Goal: Information Seeking & Learning: Learn about a topic

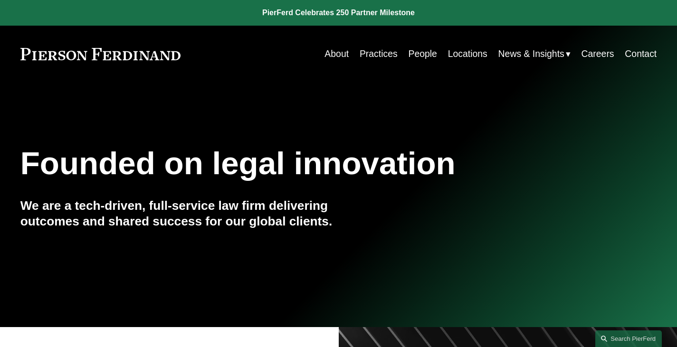
click at [429, 53] on link "People" at bounding box center [422, 54] width 29 height 19
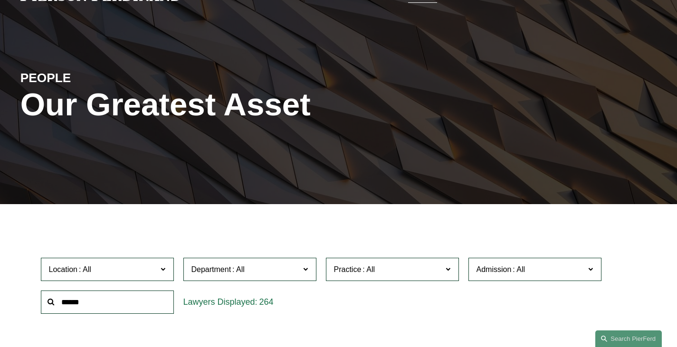
scroll to position [190, 0]
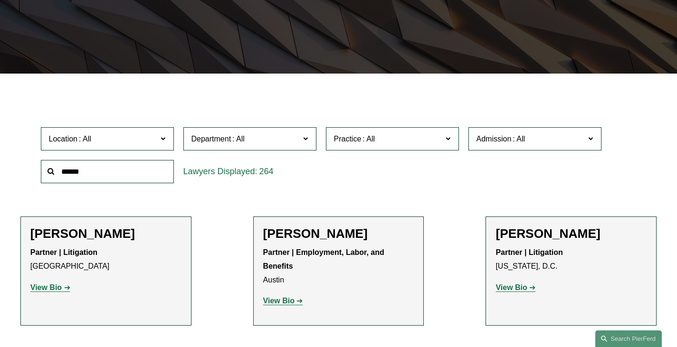
click at [307, 141] on span at bounding box center [305, 139] width 5 height 12
click at [0, 0] on link "Employment, Labor, and Benefits" at bounding box center [0, 0] width 0 height 0
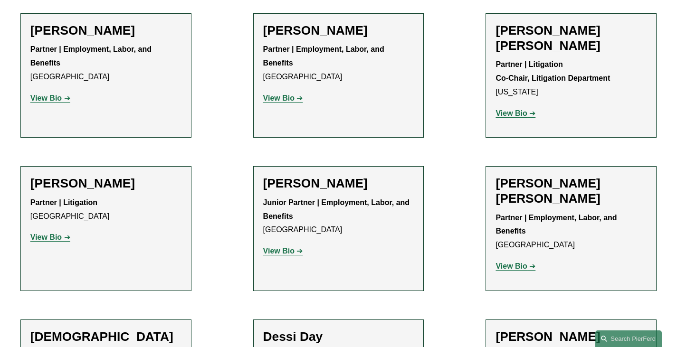
scroll to position [570, 0]
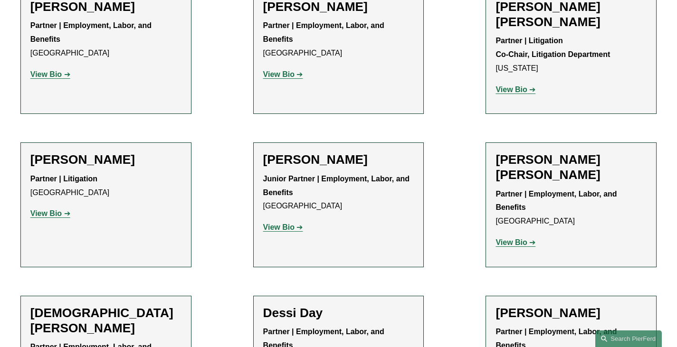
click at [277, 223] on strong "View Bio" at bounding box center [278, 227] width 31 height 8
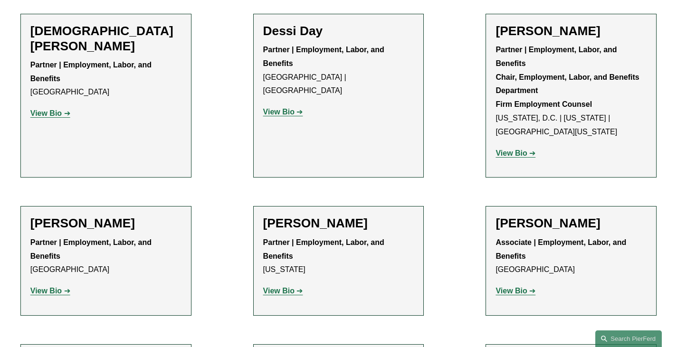
scroll to position [856, 0]
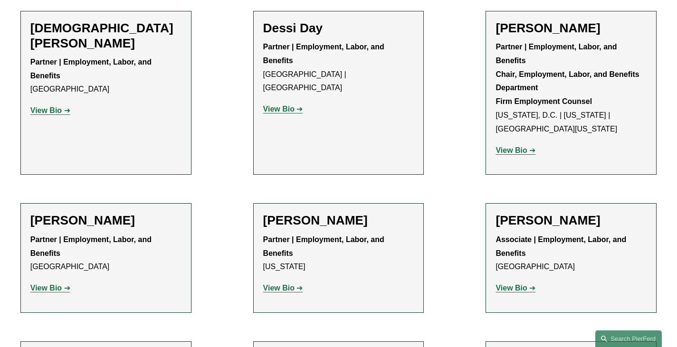
click at [289, 284] on strong "View Bio" at bounding box center [278, 288] width 31 height 8
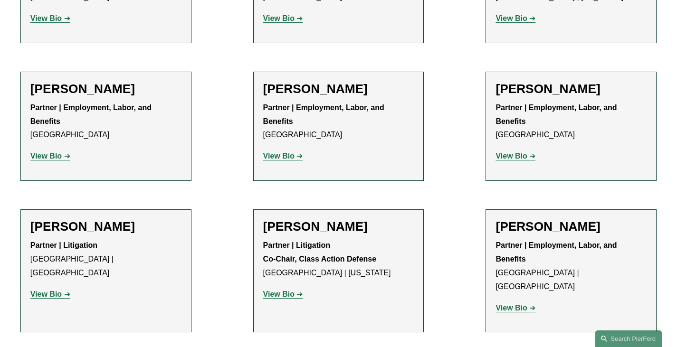
scroll to position [1331, 0]
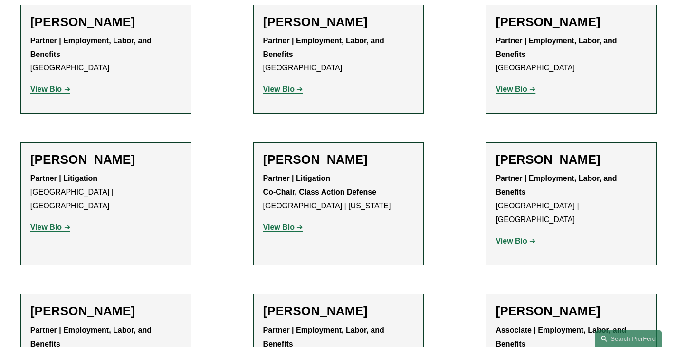
click at [507, 237] on strong "View Bio" at bounding box center [511, 241] width 31 height 8
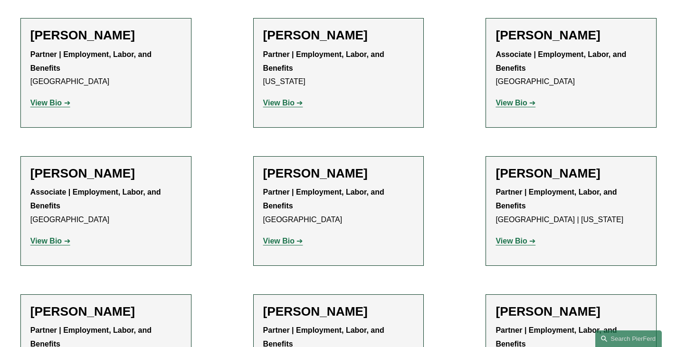
scroll to position [1046, 0]
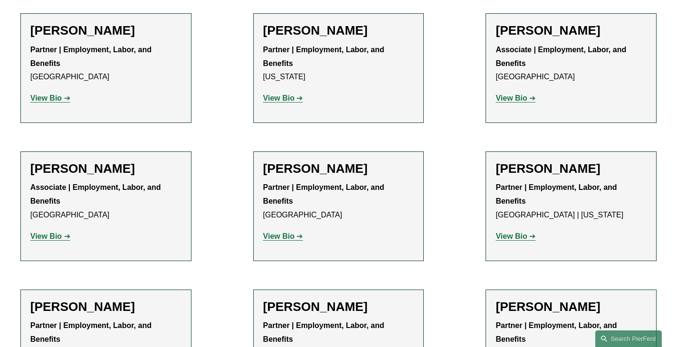
click at [505, 232] on strong "View Bio" at bounding box center [511, 236] width 31 height 8
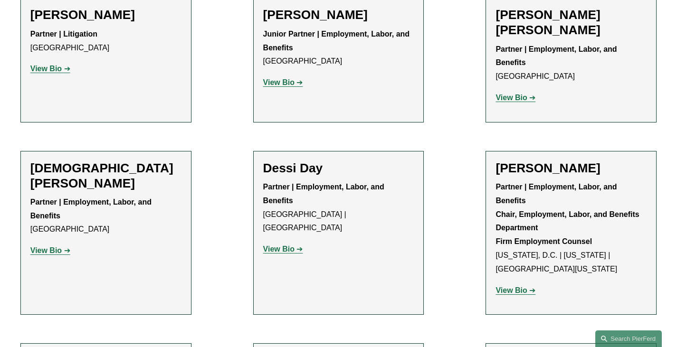
scroll to position [666, 0]
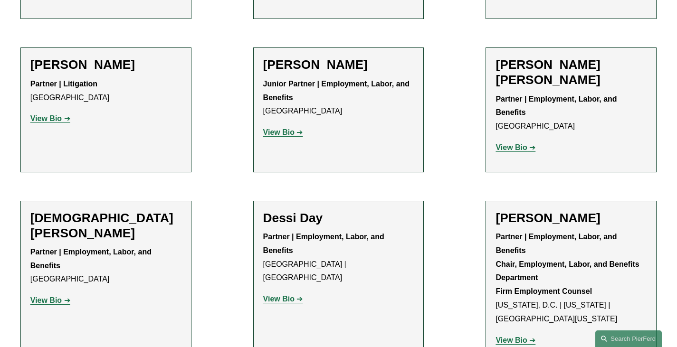
click at [511, 337] on strong "View Bio" at bounding box center [511, 341] width 31 height 8
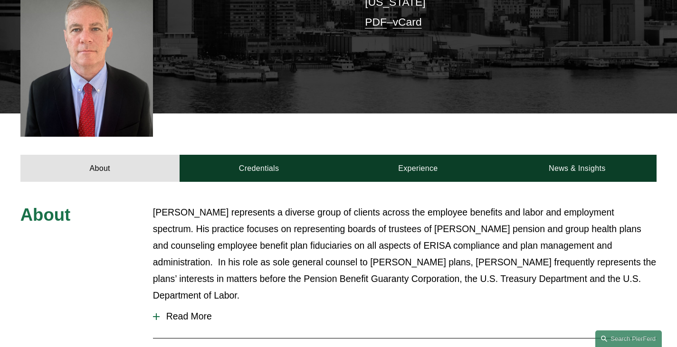
scroll to position [285, 0]
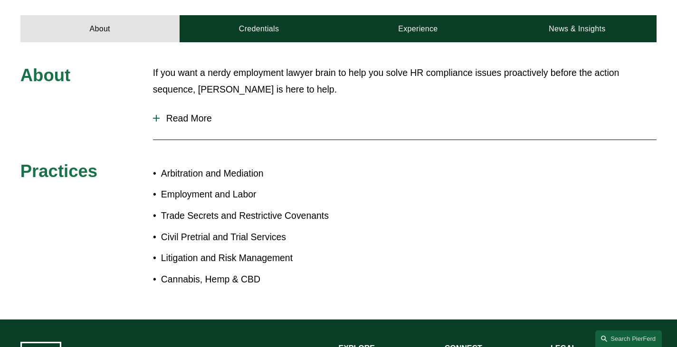
scroll to position [285, 0]
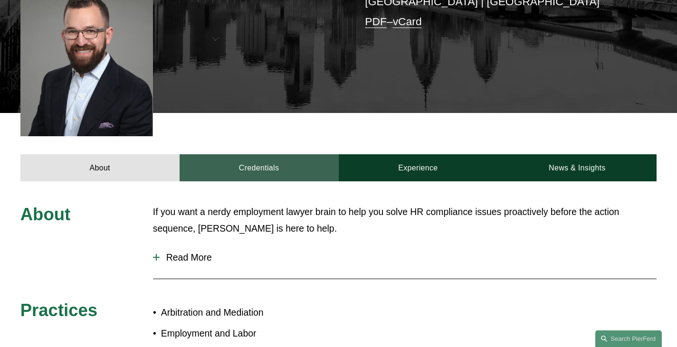
click at [270, 154] on link "Credentials" at bounding box center [259, 168] width 159 height 28
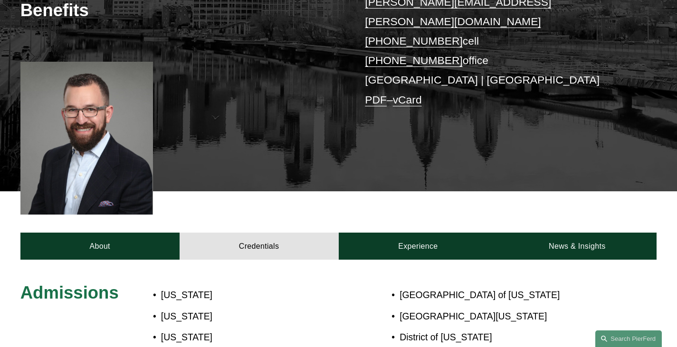
scroll to position [95, 0]
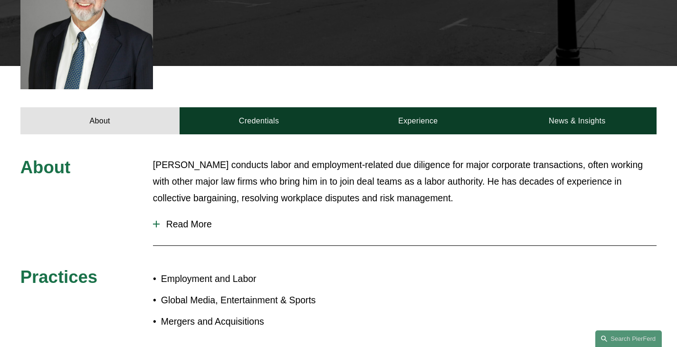
scroll to position [380, 0]
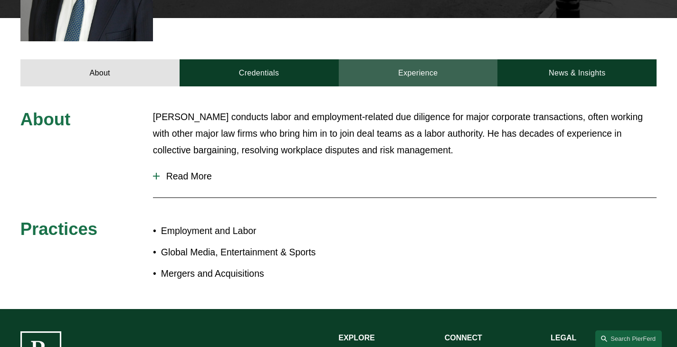
click at [403, 59] on link "Experience" at bounding box center [418, 73] width 159 height 28
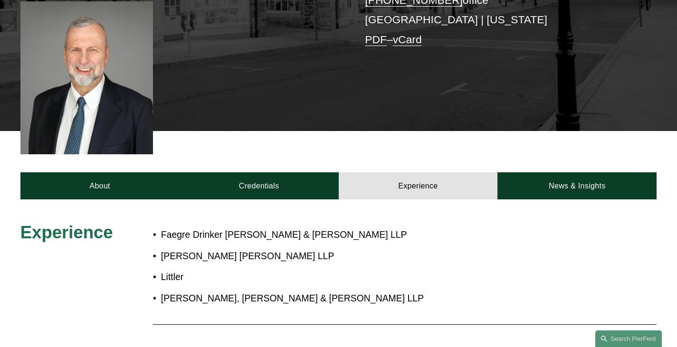
scroll to position [315, 0]
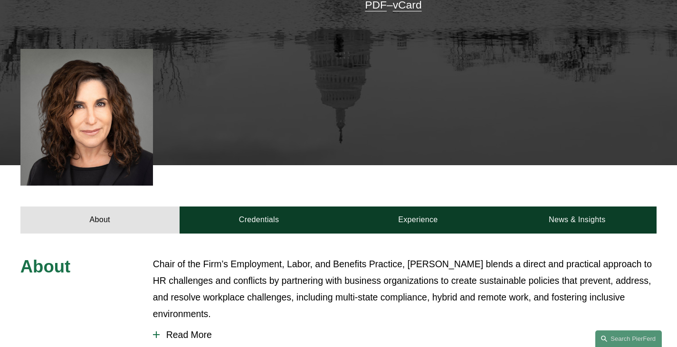
scroll to position [256, 0]
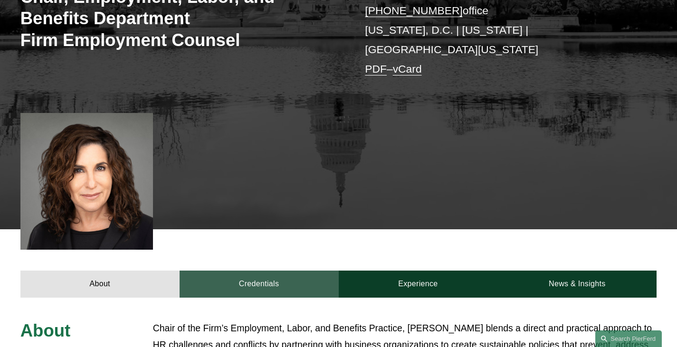
click at [257, 271] on link "Credentials" at bounding box center [259, 285] width 159 height 28
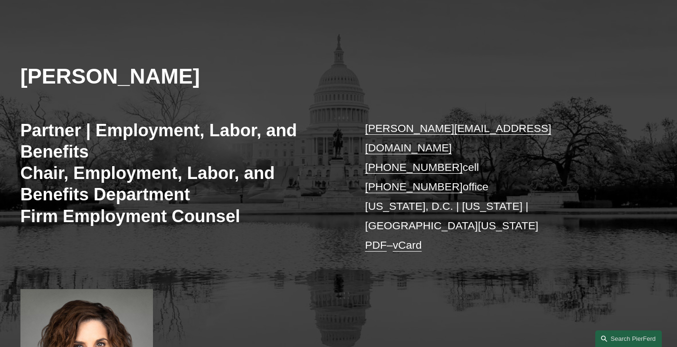
scroll to position [19, 0]
